Goal: Task Accomplishment & Management: Complete application form

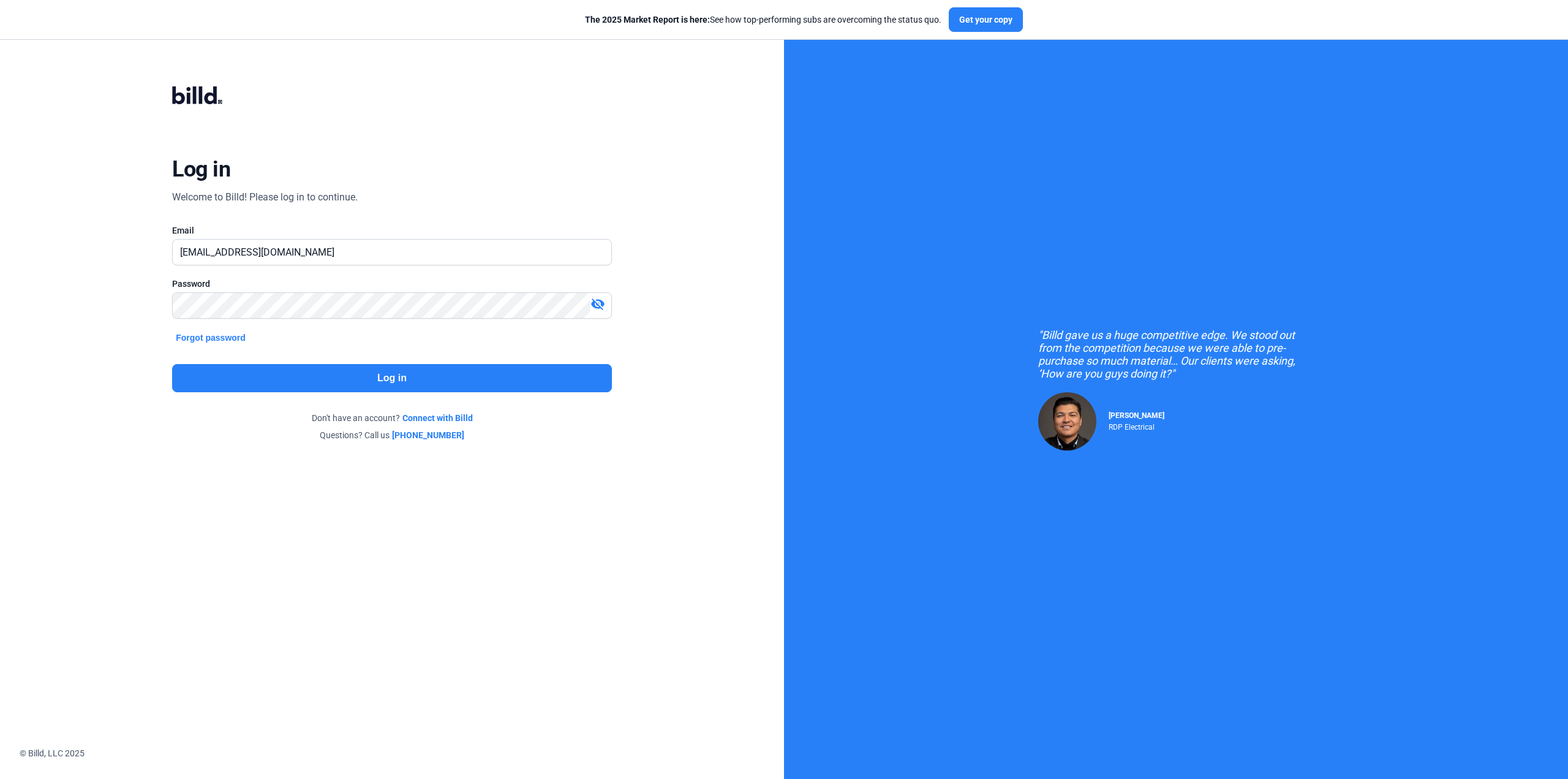
scroll to position [1584199, 0]
click at [257, 370] on button "Log in" at bounding box center [392, 377] width 439 height 28
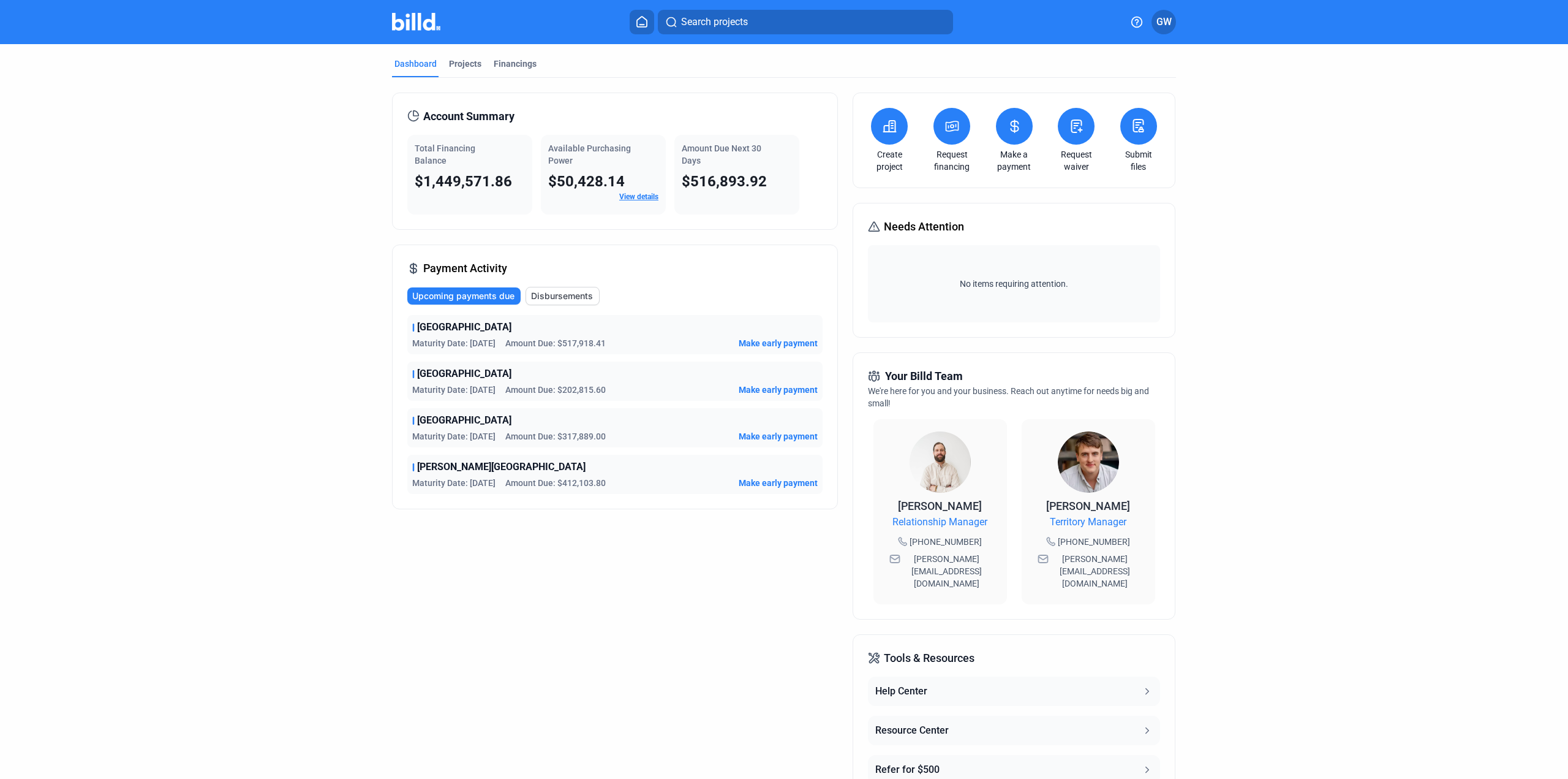
click at [891, 158] on link "Create project" at bounding box center [889, 161] width 43 height 25
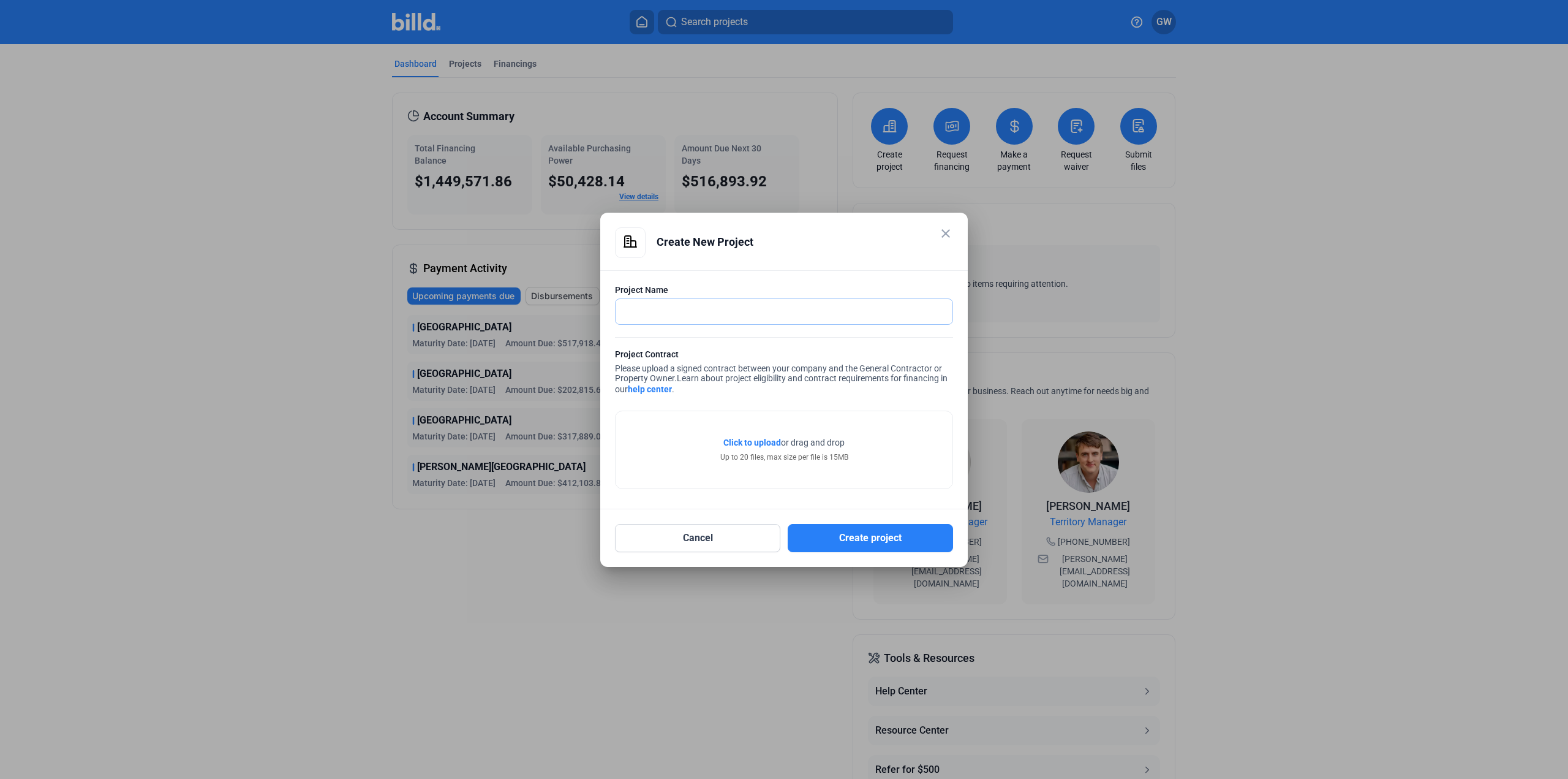
drag, startPoint x: 820, startPoint y: 318, endPoint x: 931, endPoint y: 323, distance: 111.1
click at [820, 318] on input "text" at bounding box center [784, 312] width 337 height 25
type input "[GEOGRAPHIC_DATA][US_STATE] - [PERSON_NAME]"
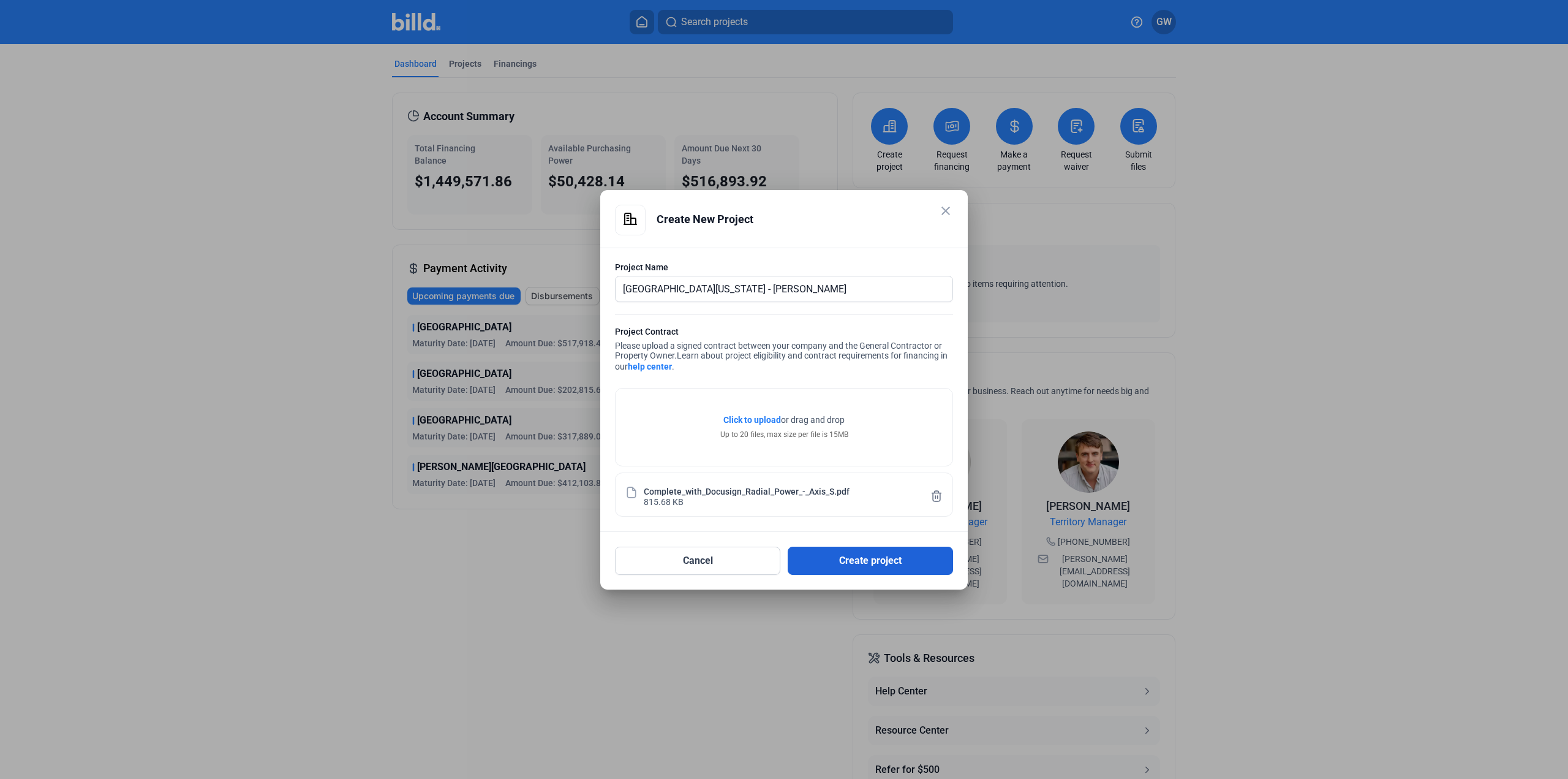
click at [840, 566] on button "Create project" at bounding box center [870, 561] width 166 height 28
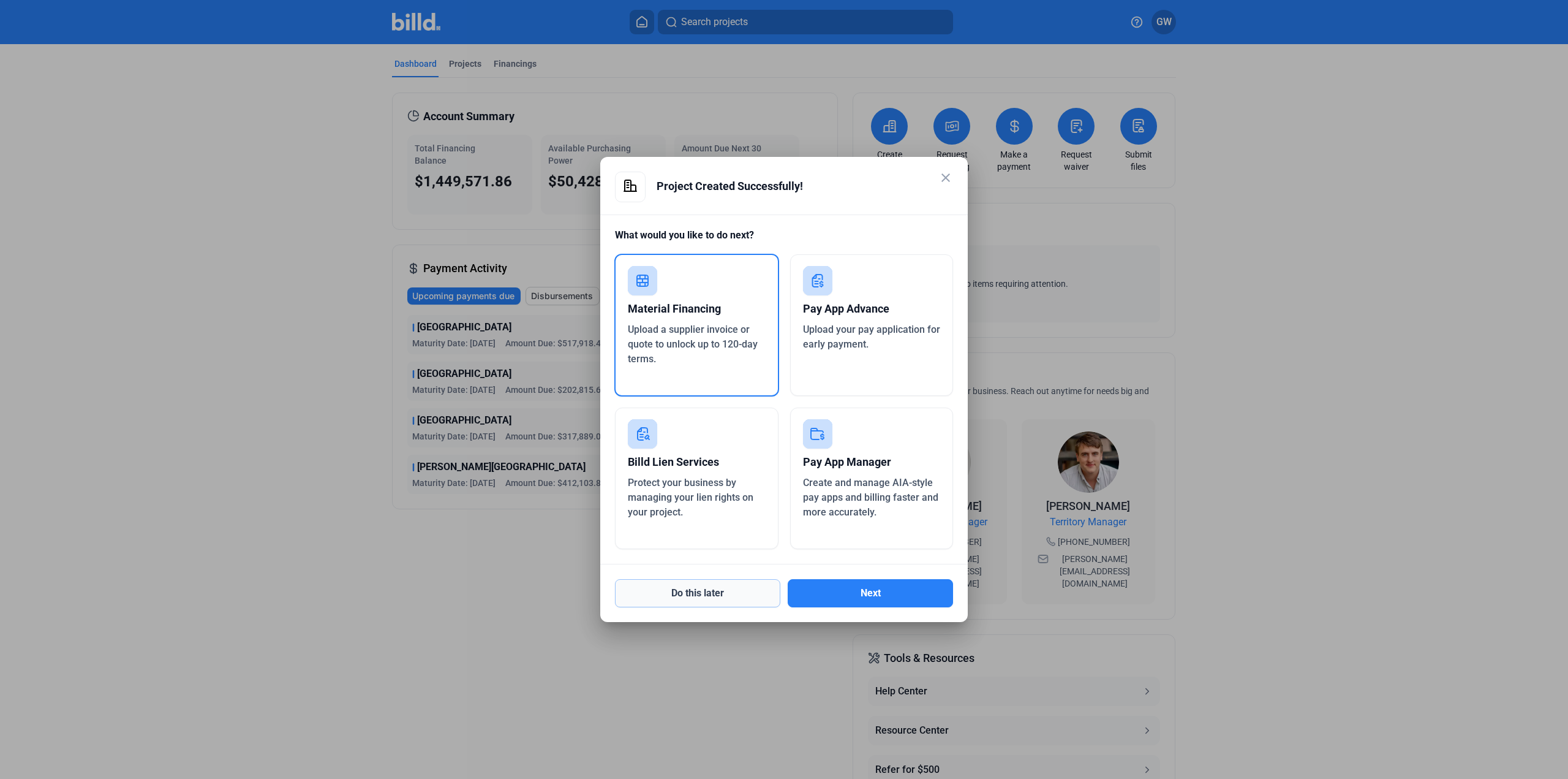
click at [744, 588] on button "Do this later" at bounding box center [697, 593] width 166 height 28
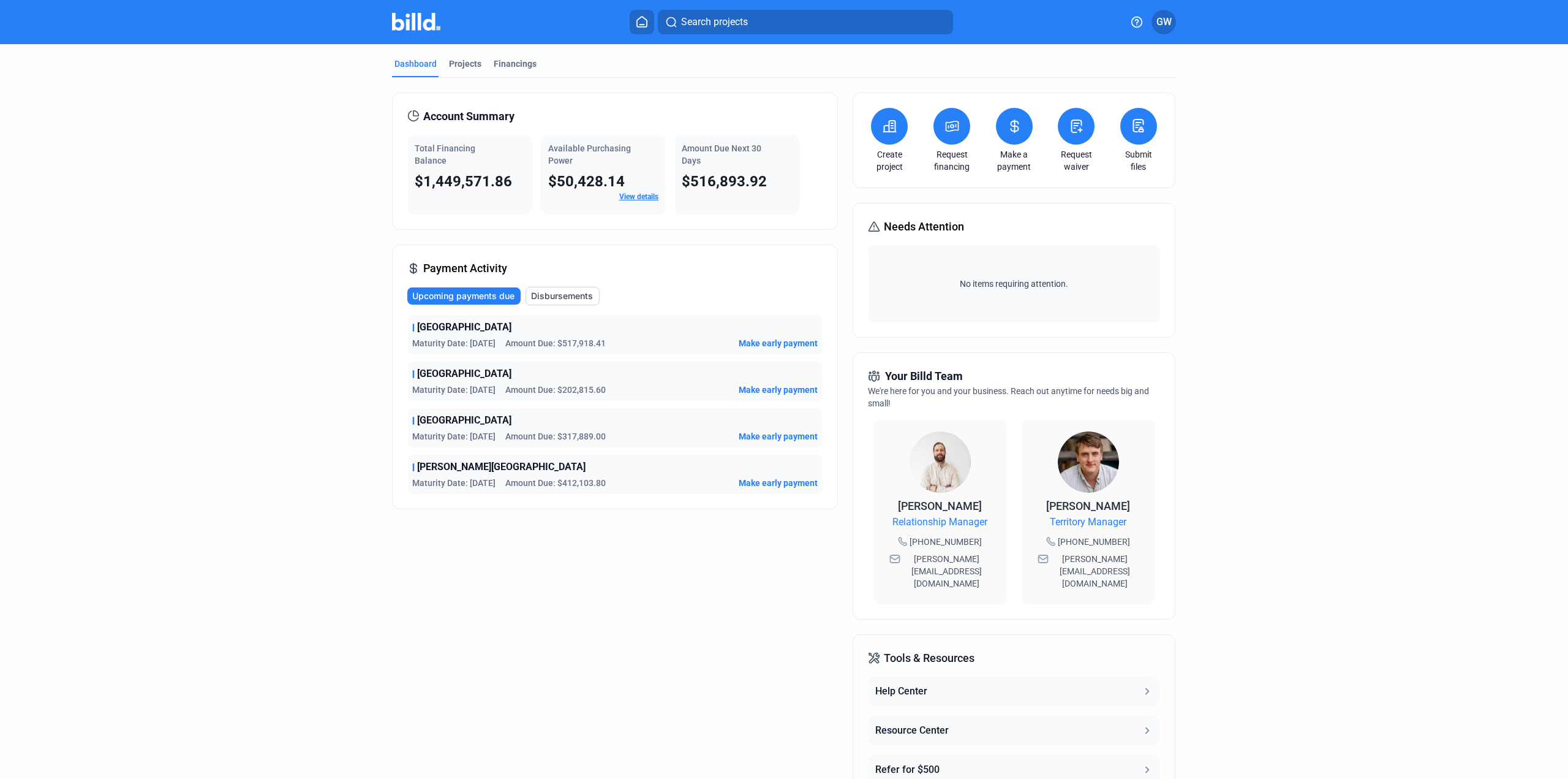
click at [899, 150] on link "Create project" at bounding box center [889, 161] width 43 height 25
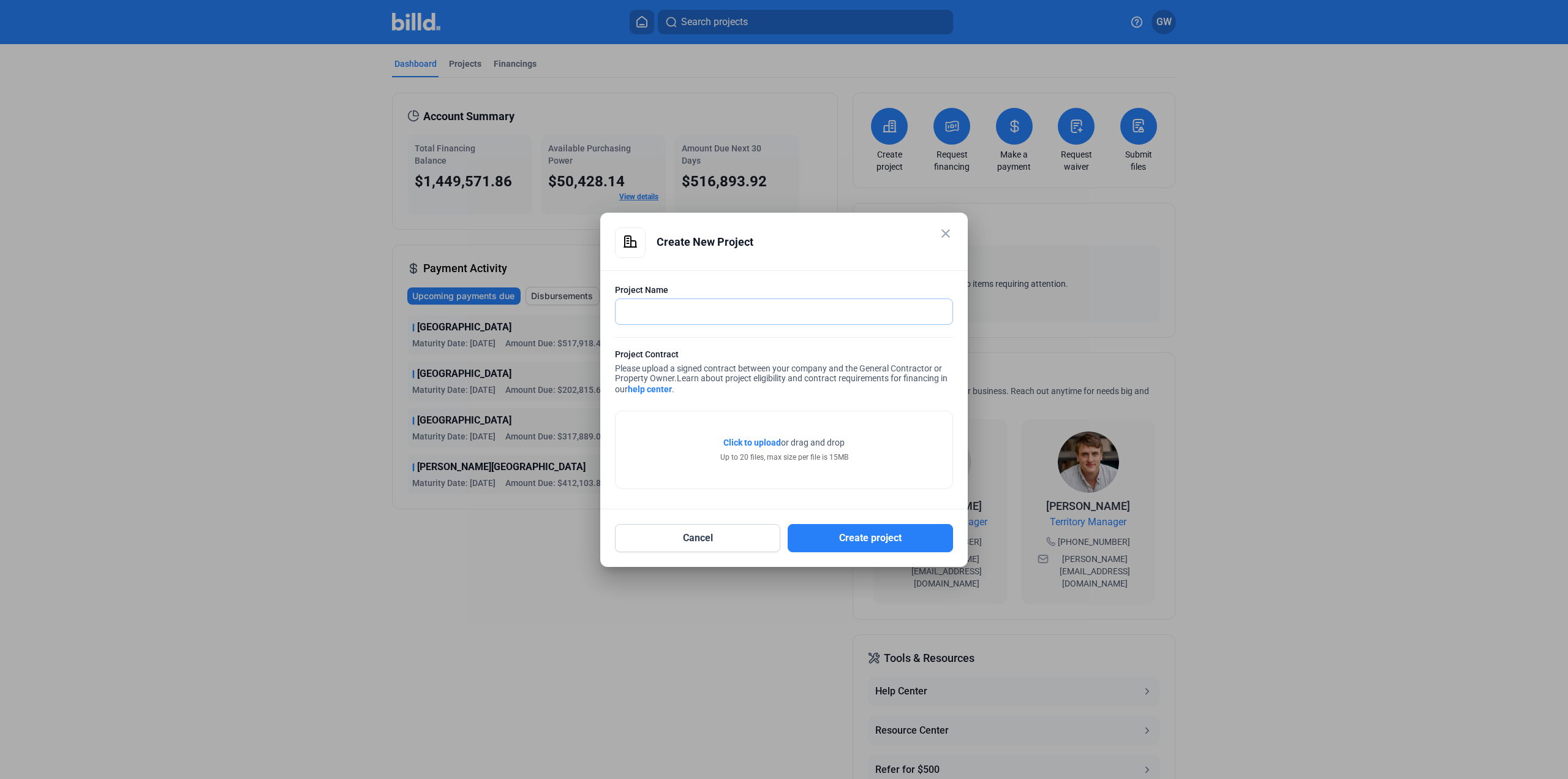
click at [757, 321] on input "text" at bounding box center [784, 312] width 337 height 25
type input "Tuscany 6"
click at [885, 454] on div "Click to upload Tap to upload or drag and drop Up to 20 files, max size per fil…" at bounding box center [784, 450] width 337 height 77
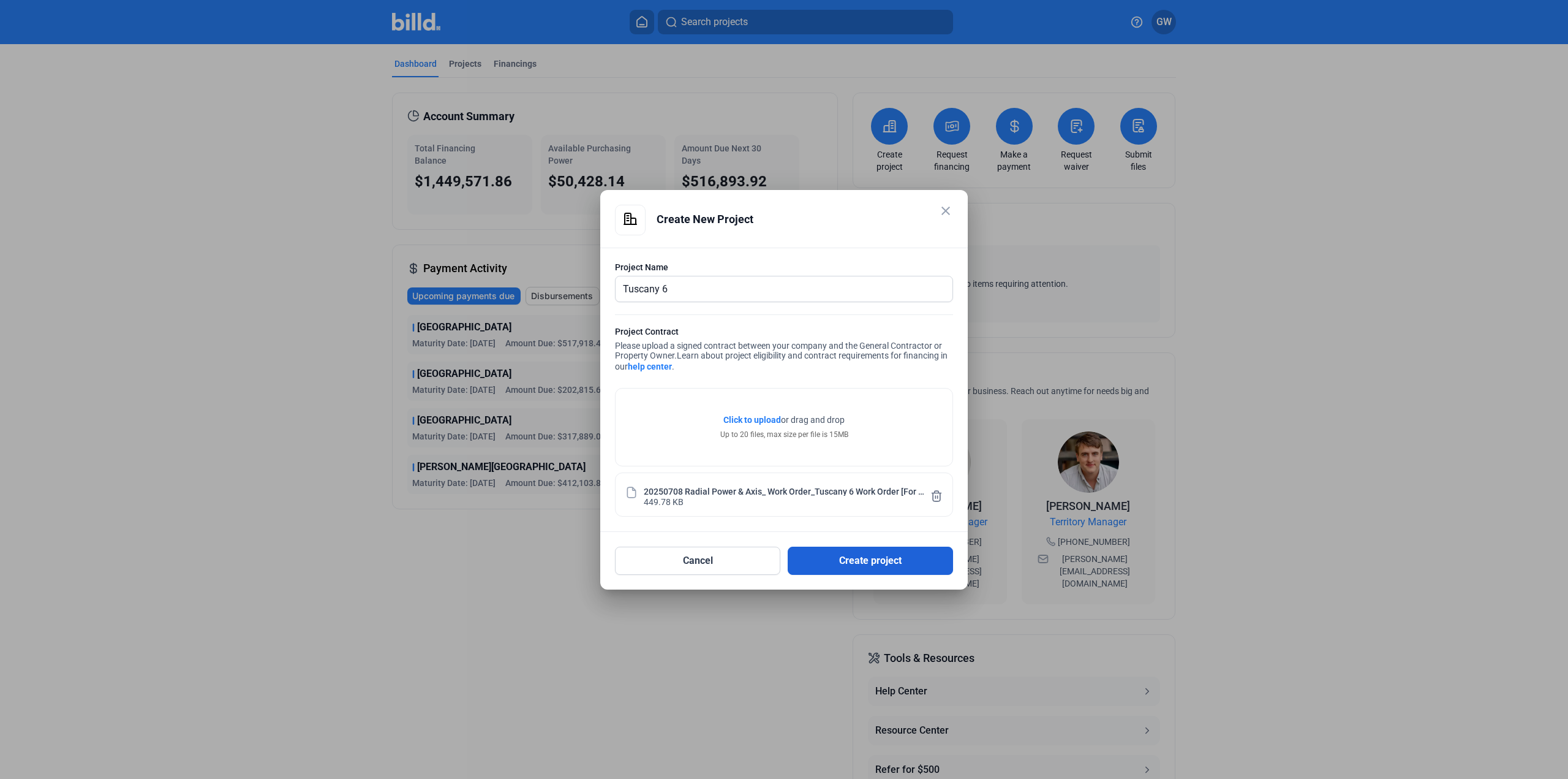
click at [848, 558] on button "Create project" at bounding box center [870, 561] width 166 height 28
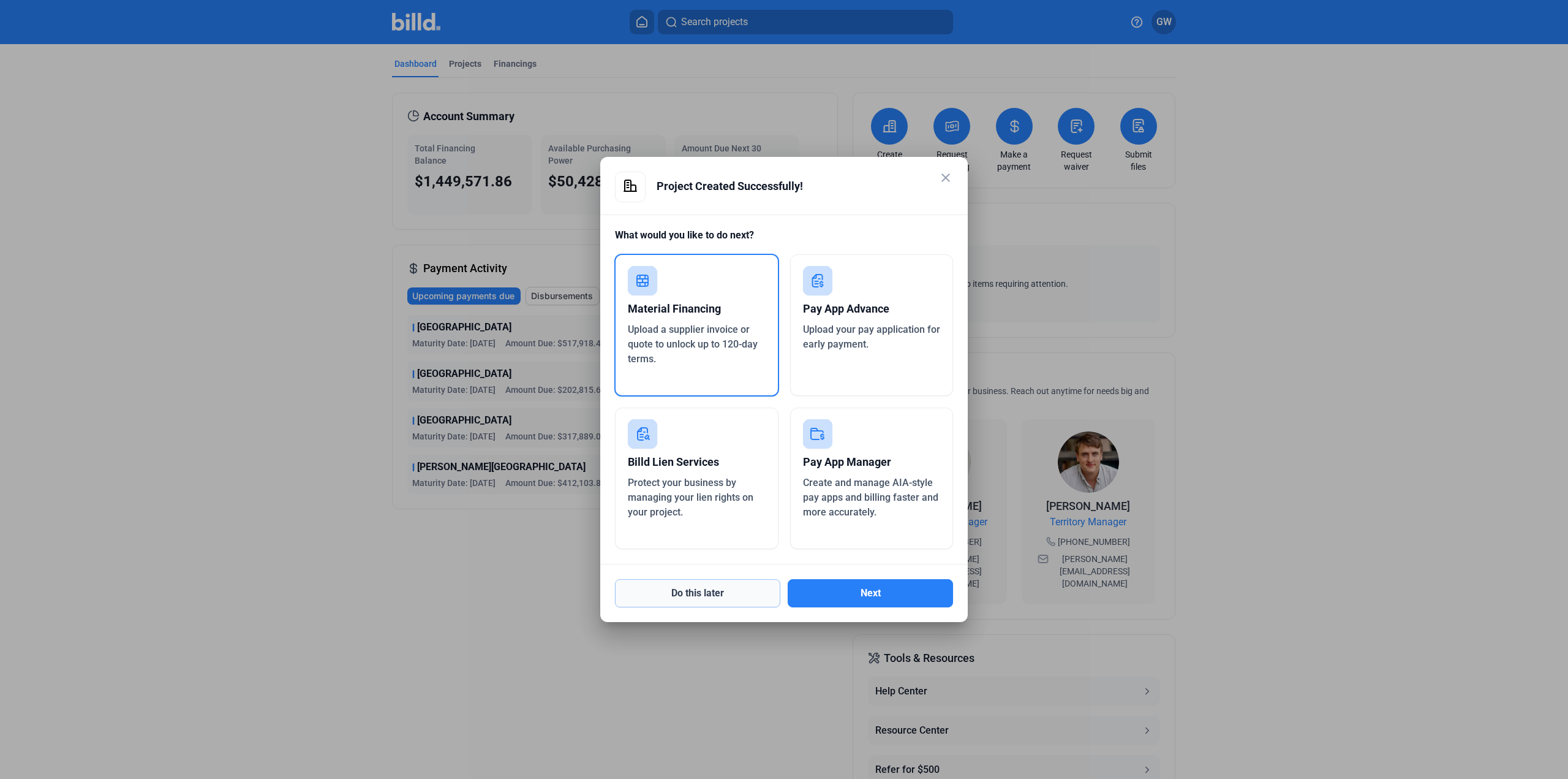
click at [757, 596] on button "Do this later" at bounding box center [697, 593] width 166 height 28
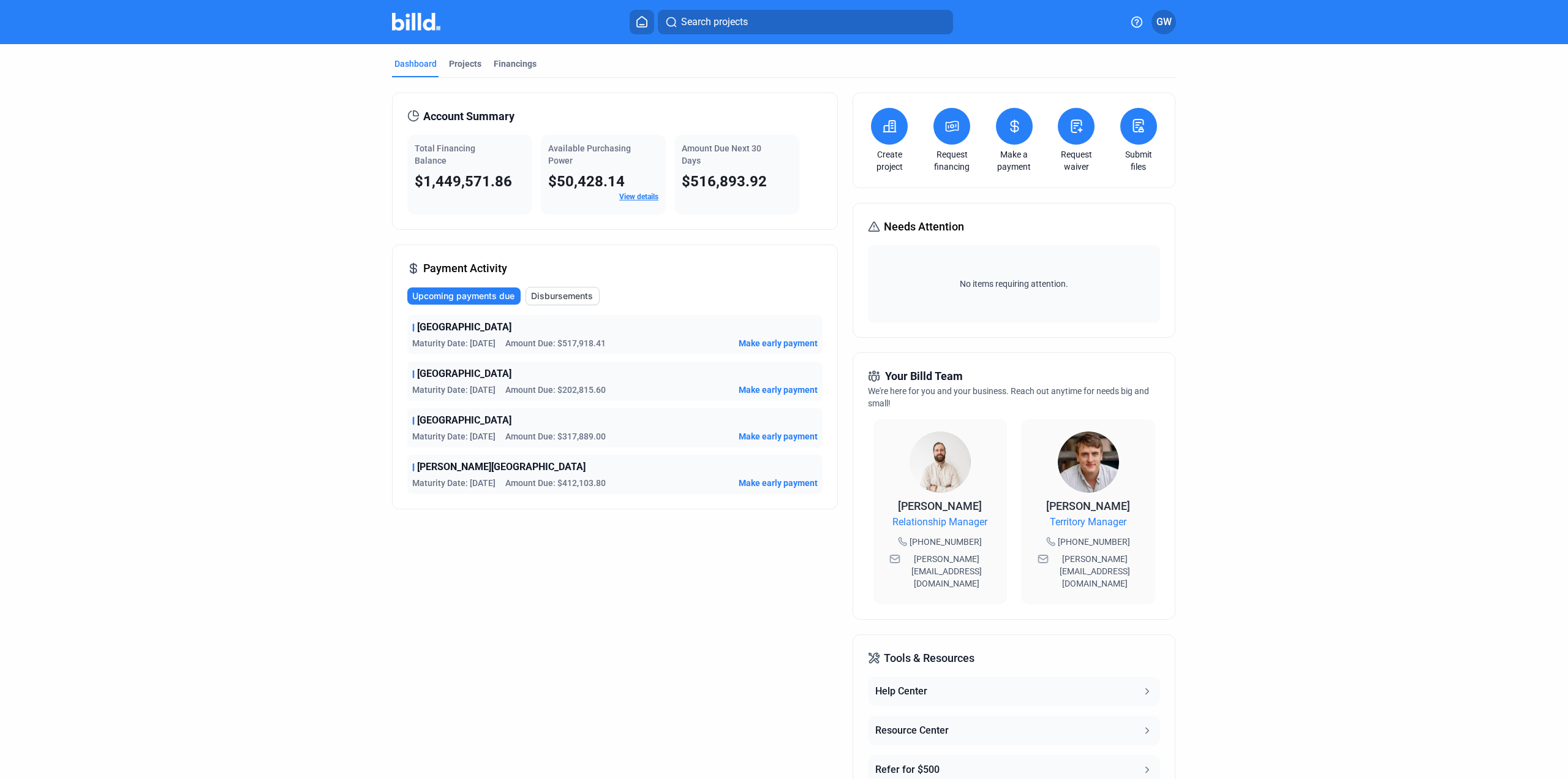
click at [897, 133] on button at bounding box center [889, 126] width 36 height 37
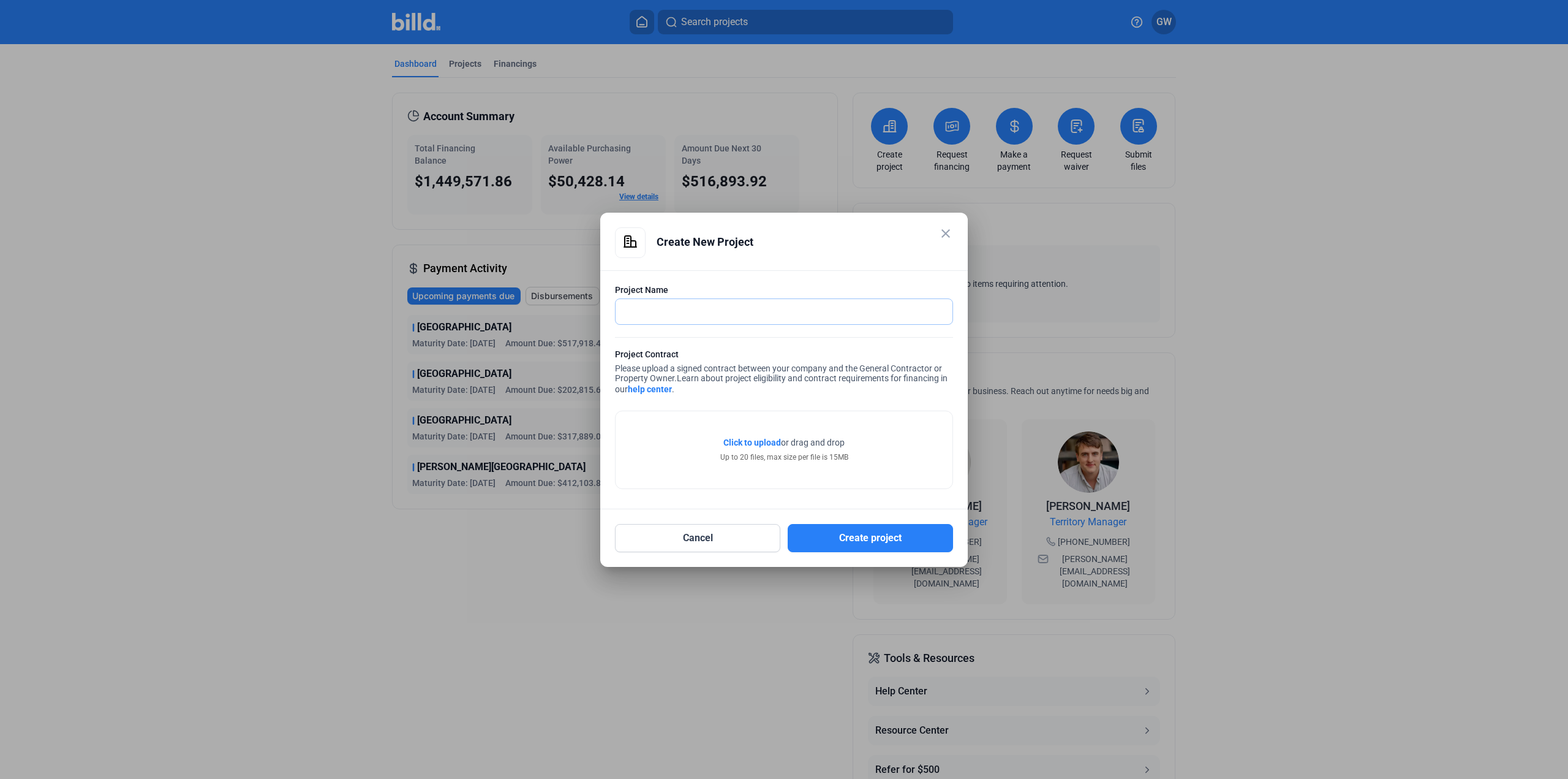
click at [762, 310] on input "text" at bounding box center [777, 312] width 323 height 25
type input "Tuscany 9"
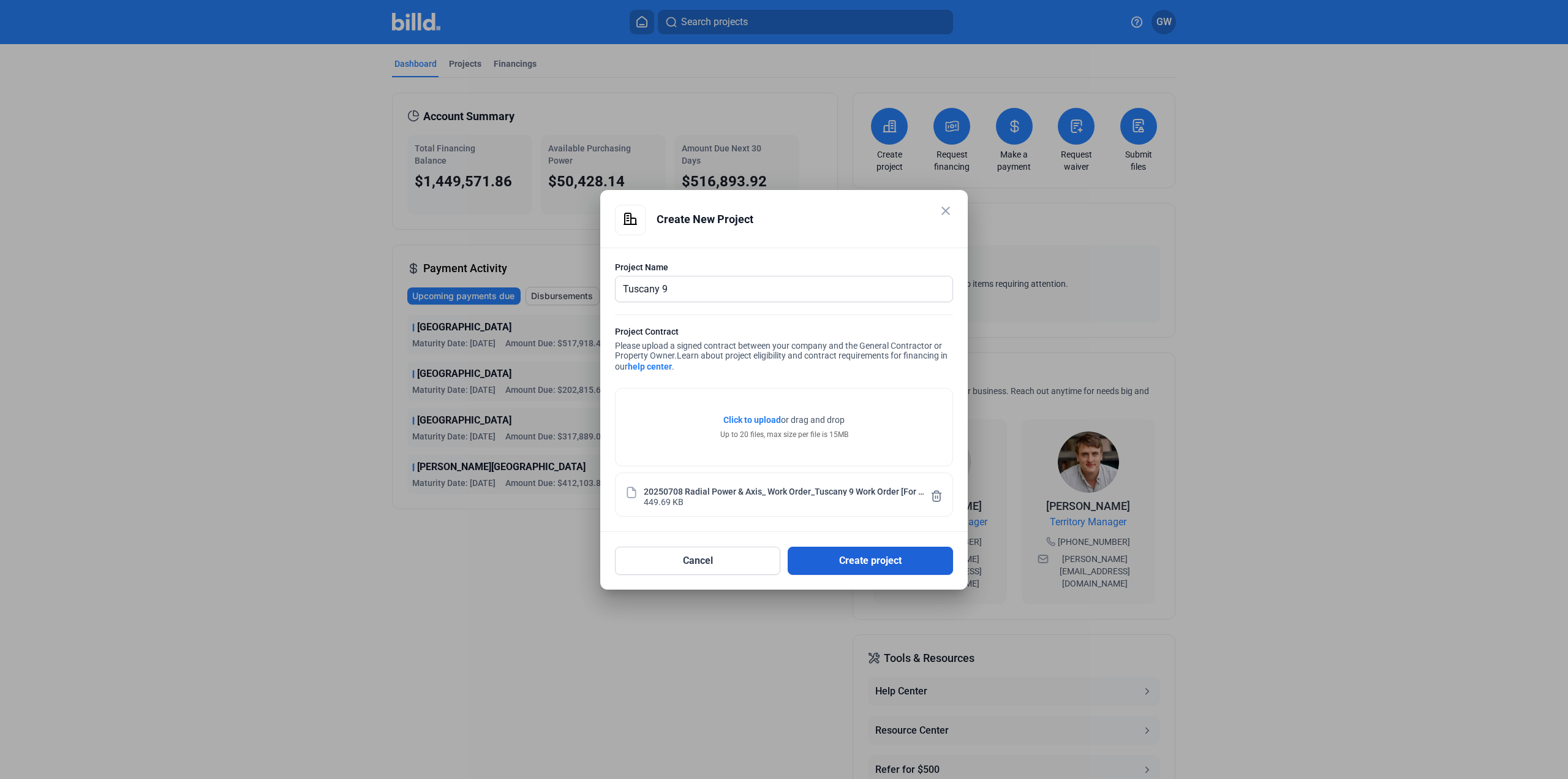
click at [853, 567] on button "Create project" at bounding box center [870, 561] width 166 height 28
